Goal: Use online tool/utility: Utilize a website feature to perform a specific function

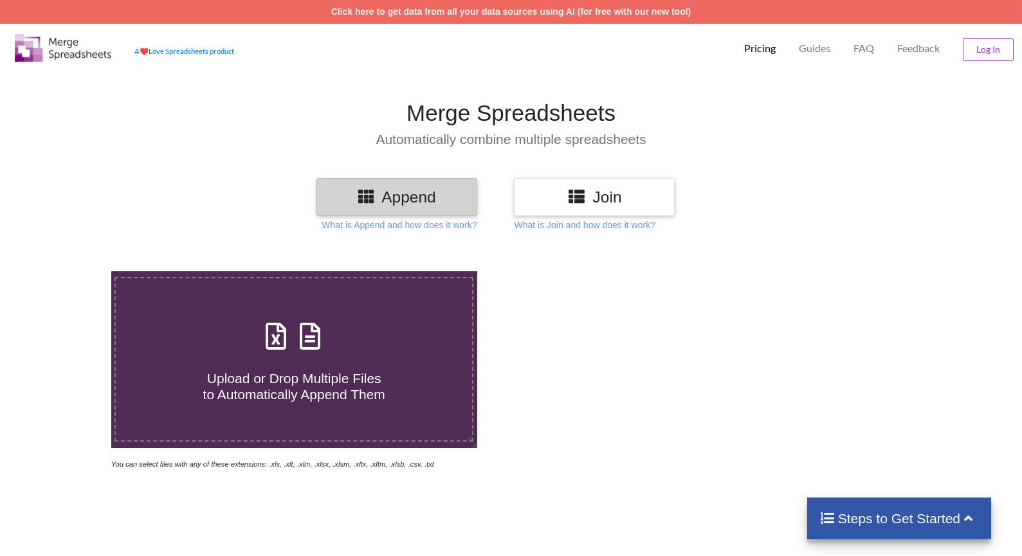
click at [272, 320] on icon at bounding box center [276, 329] width 32 height 27
click at [71, 271] on input "Upload or Drop Multiple Files to Automatically Append Them" at bounding box center [71, 271] width 0 height 0
type input "C:\fakepath\CommonReport57.xls"
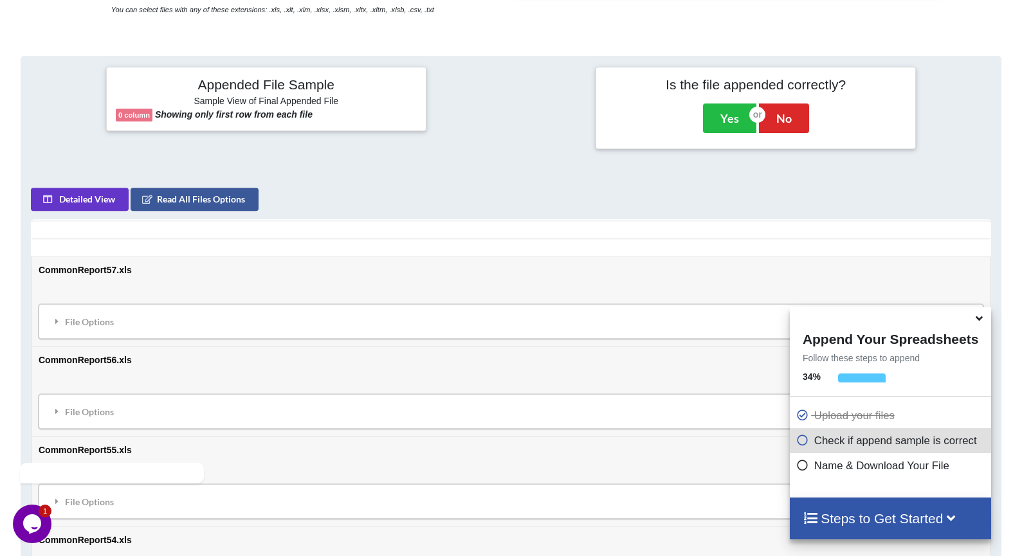
scroll to position [457, 0]
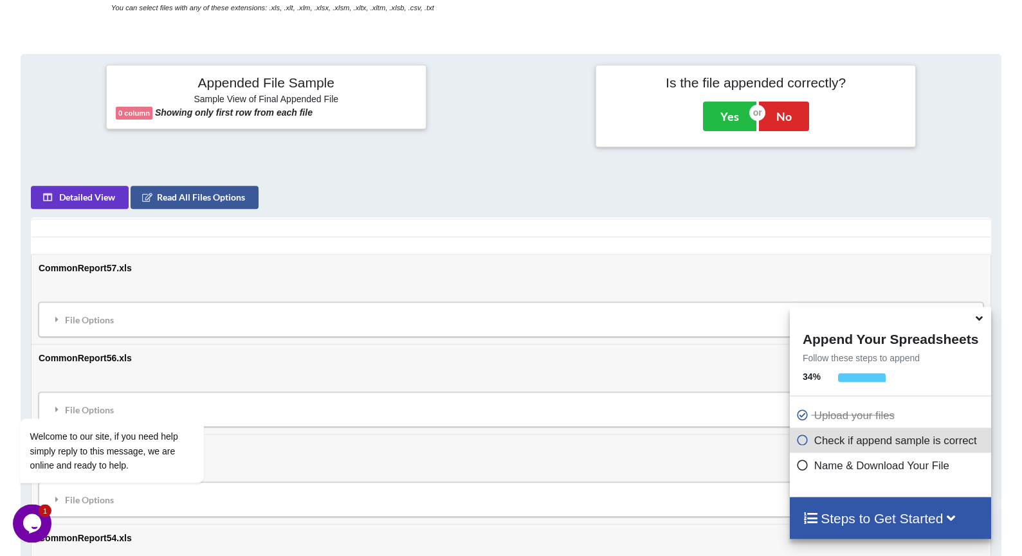
click at [800, 443] on icon at bounding box center [802, 438] width 13 height 11
click at [800, 467] on icon at bounding box center [802, 463] width 13 height 11
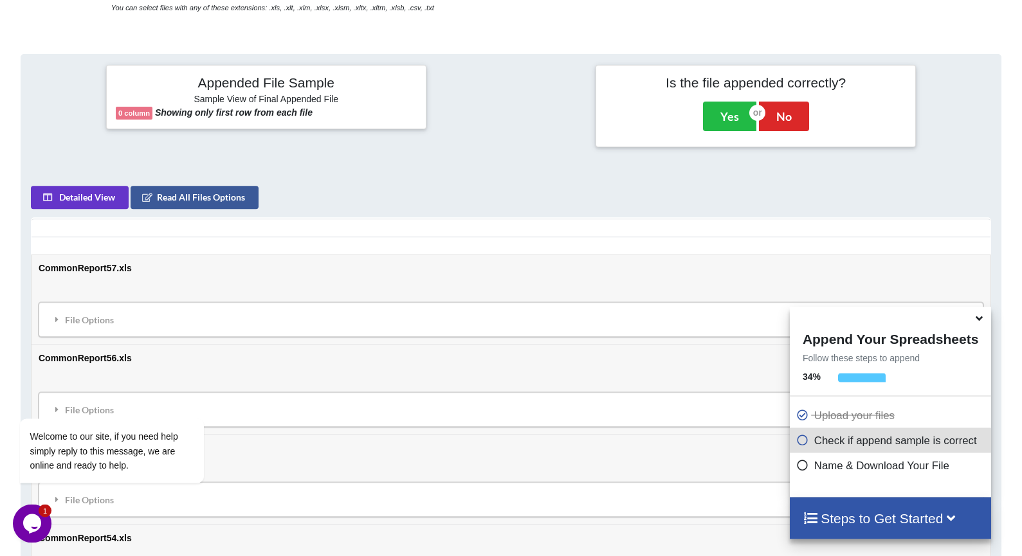
click at [800, 467] on icon at bounding box center [802, 463] width 13 height 11
click at [870, 535] on div "Steps to Get Started" at bounding box center [890, 519] width 201 height 42
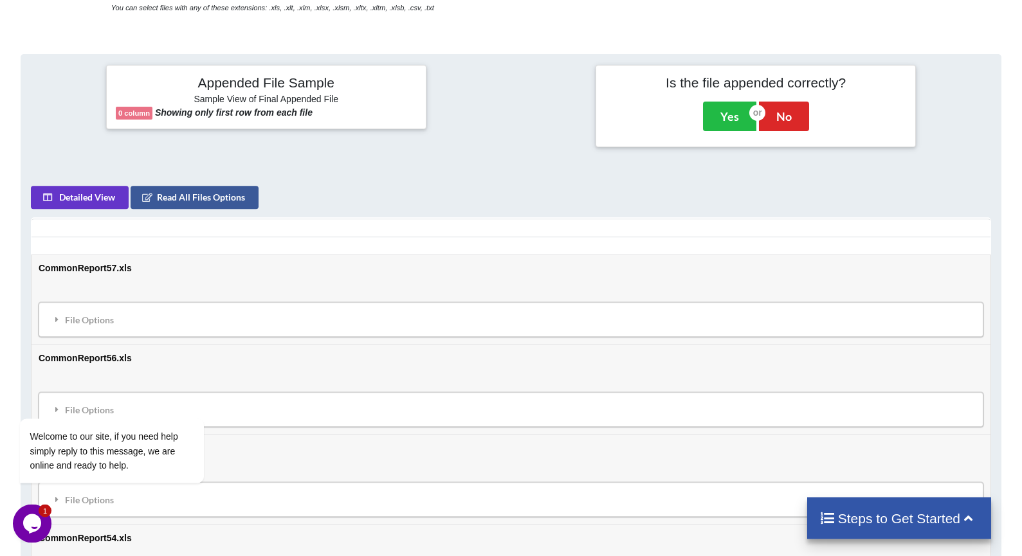
click at [874, 531] on div "Steps to Get Started" at bounding box center [899, 519] width 185 height 42
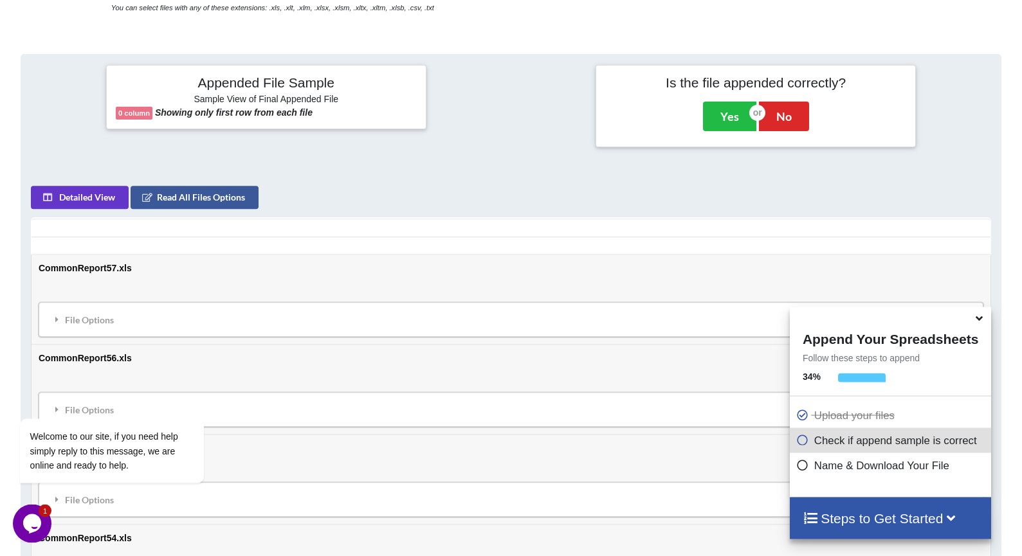
click at [874, 531] on div "Steps to Get Started" at bounding box center [890, 519] width 201 height 42
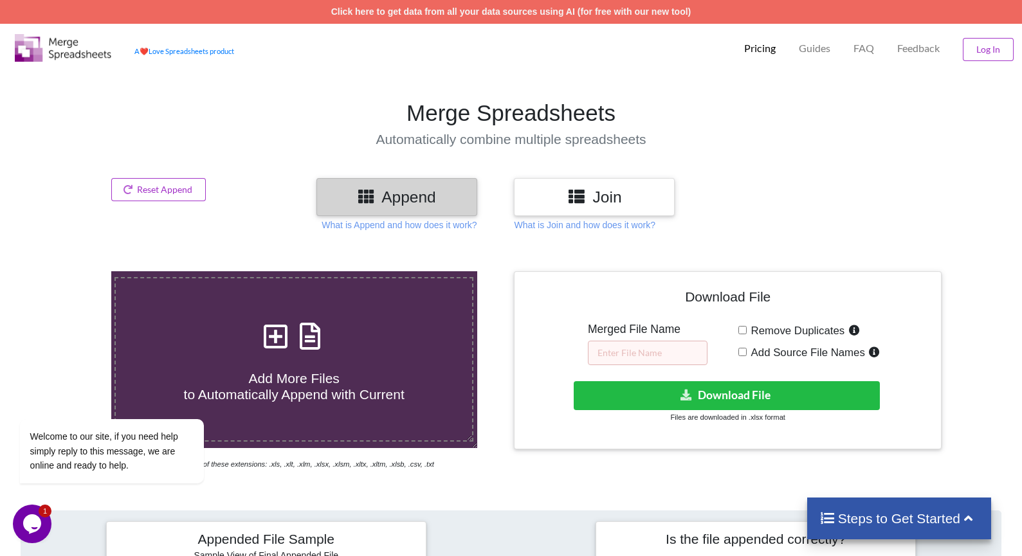
scroll to position [160, 0]
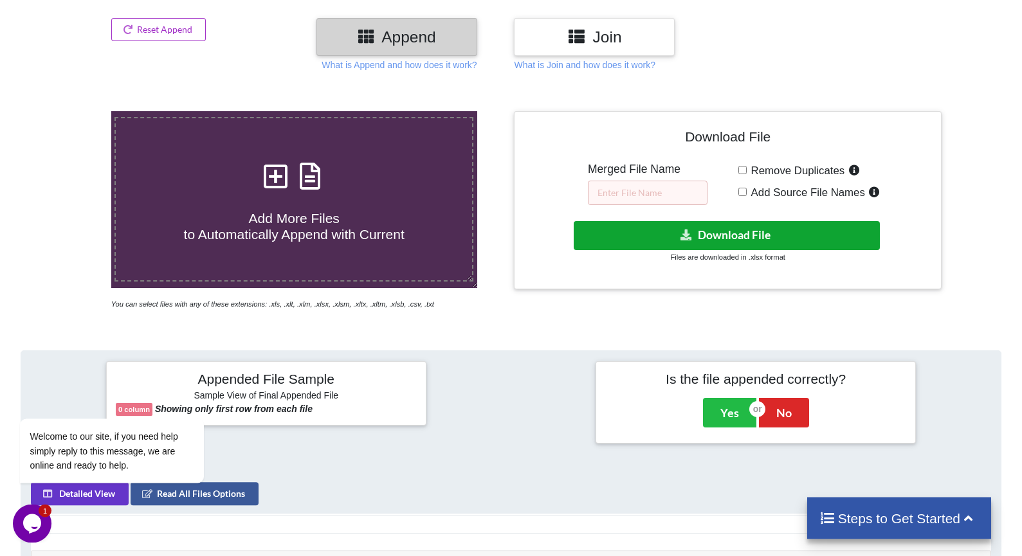
click at [743, 221] on button "Download File" at bounding box center [727, 235] width 306 height 29
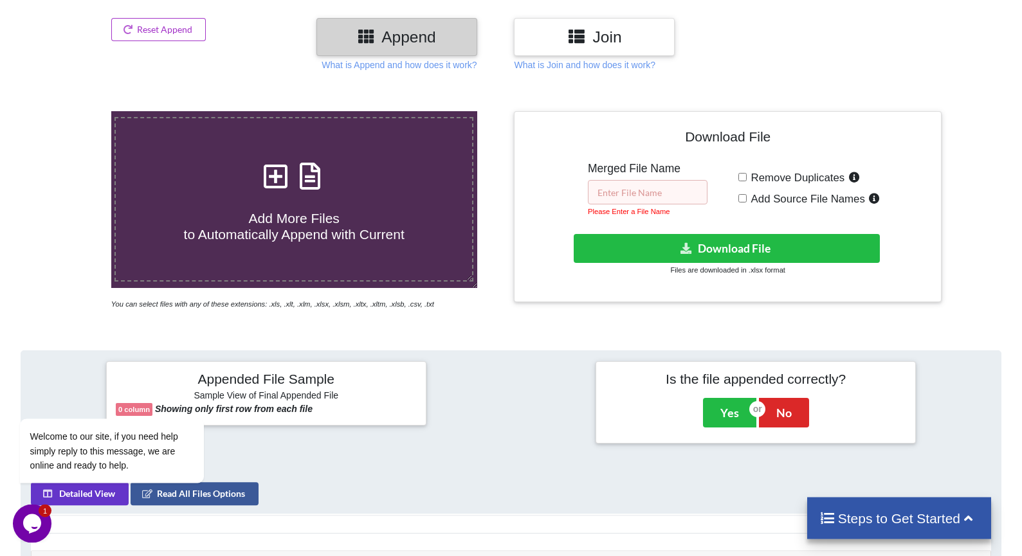
click at [623, 180] on input "text" at bounding box center [648, 192] width 120 height 24
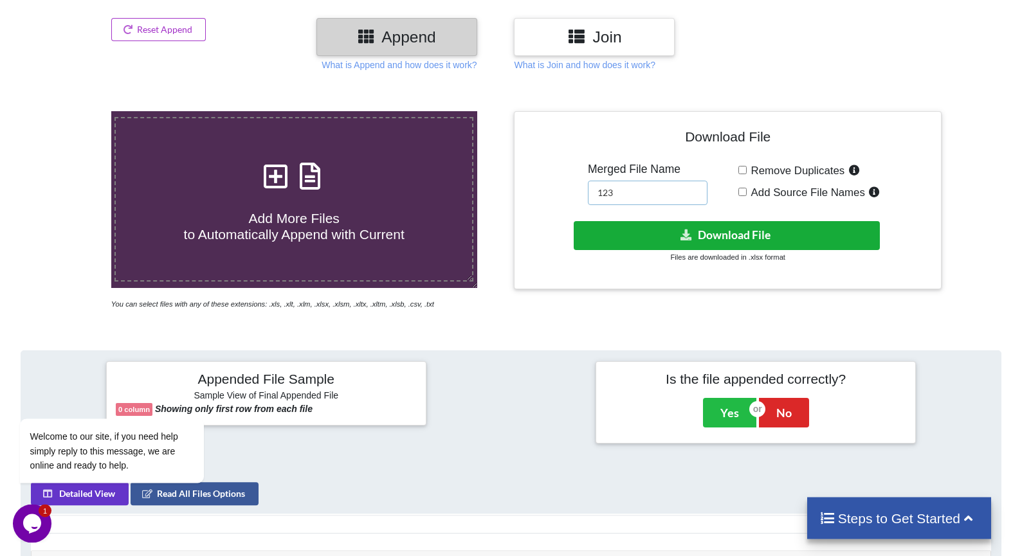
type input "123"
click at [693, 230] on icon at bounding box center [687, 235] width 14 height 10
